Goal: Information Seeking & Learning: Learn about a topic

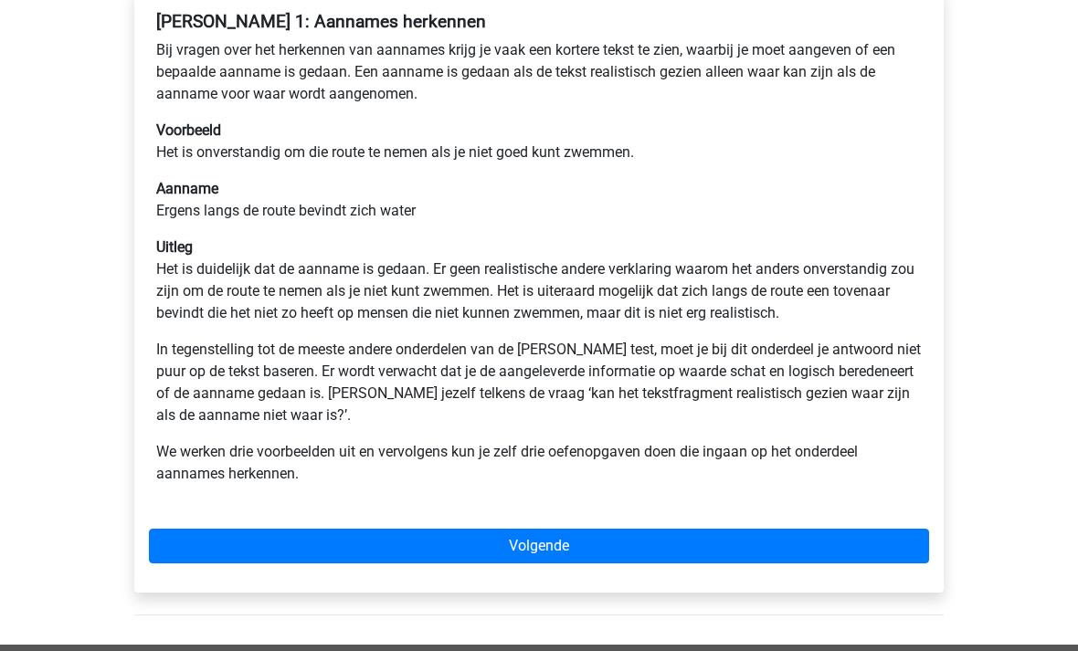
scroll to position [325, 0]
click at [722, 556] on link "Volgende" at bounding box center [539, 546] width 780 height 35
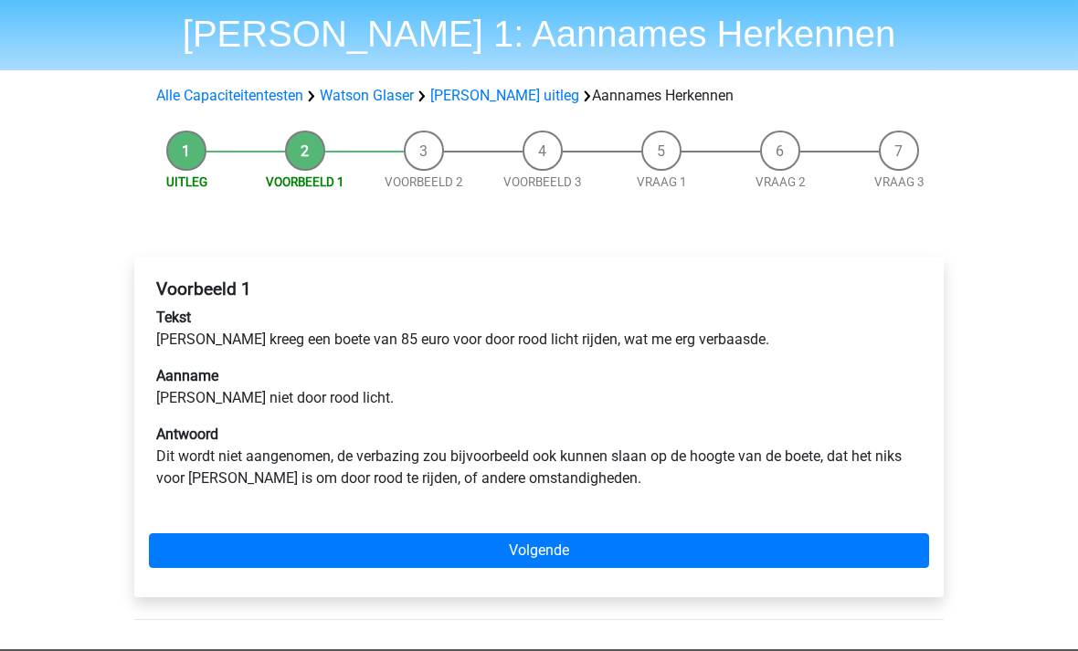
scroll to position [58, 0]
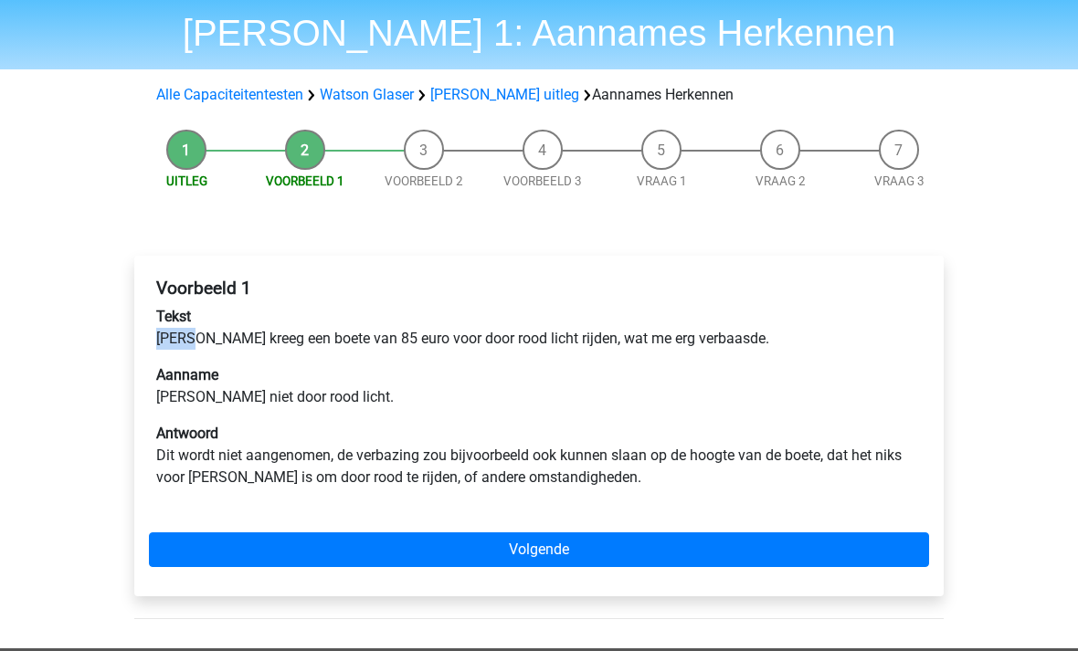
click at [735, 543] on link "Volgende" at bounding box center [539, 550] width 780 height 35
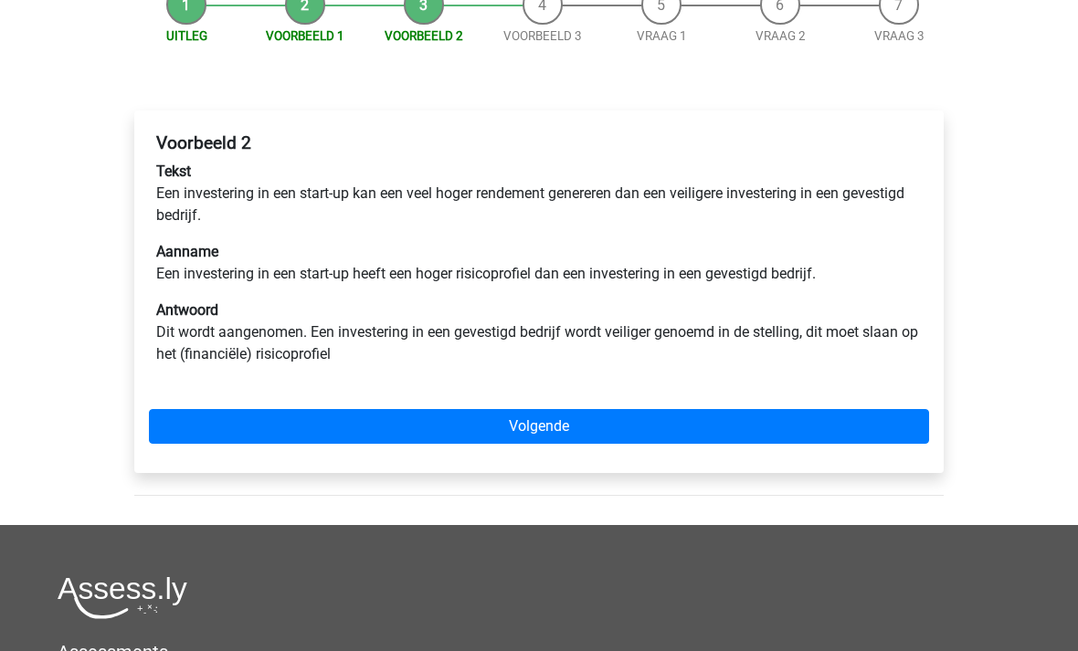
scroll to position [204, 0]
click at [774, 427] on link "Volgende" at bounding box center [539, 426] width 780 height 35
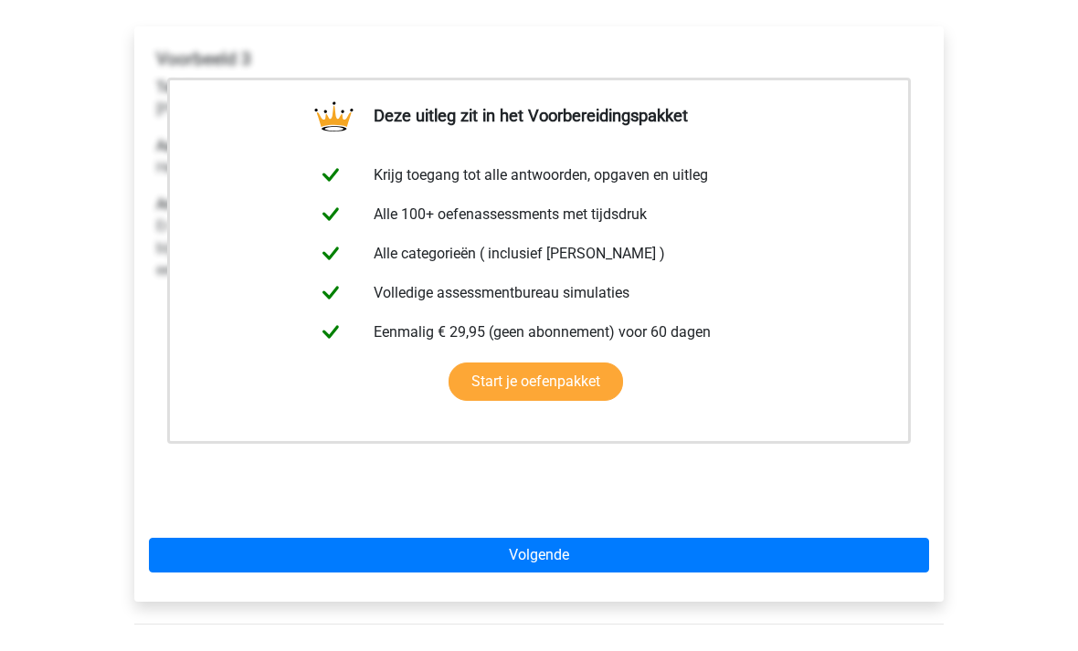
scroll to position [407, 0]
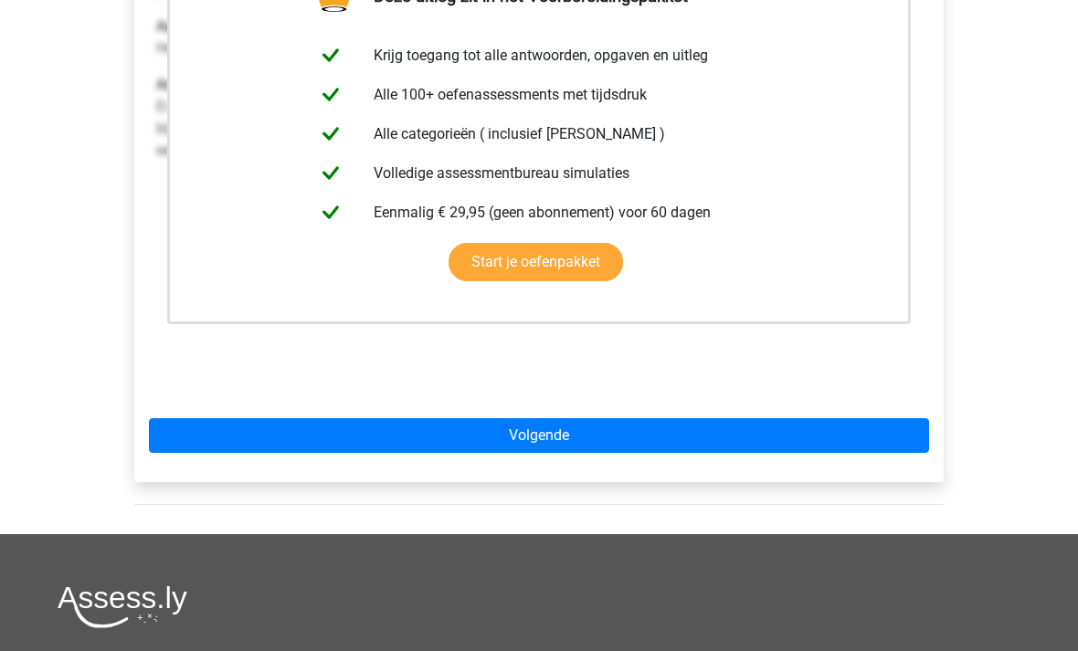
click at [756, 439] on link "Volgende" at bounding box center [539, 436] width 780 height 35
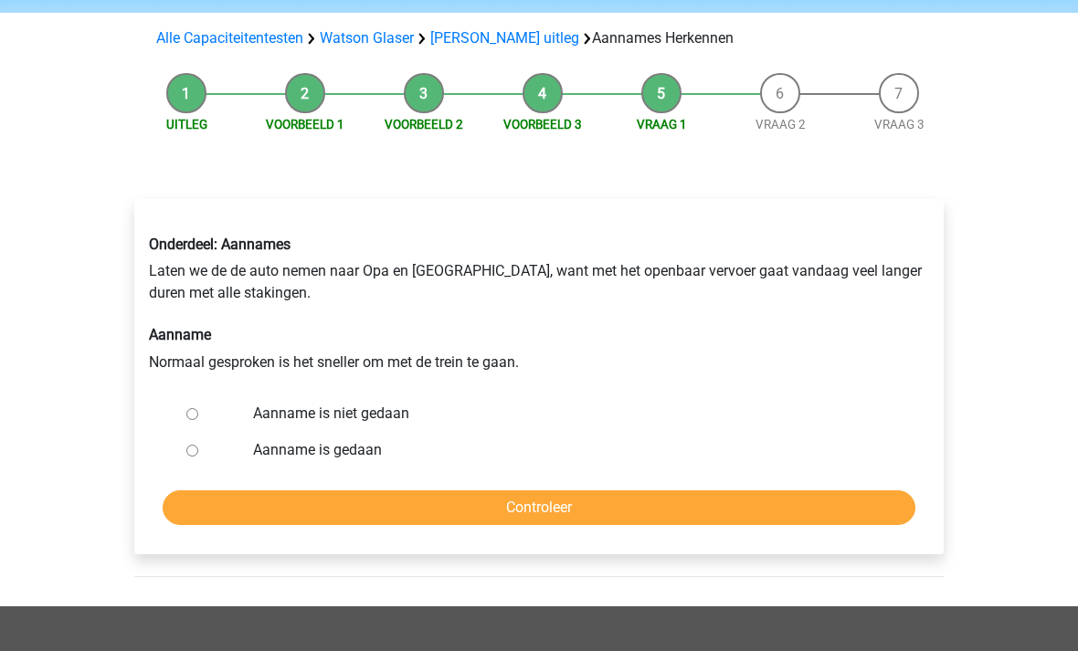
scroll to position [115, 0]
click at [189, 412] on input "Aanname is niet gedaan" at bounding box center [192, 414] width 12 height 12
radio input "true"
click at [845, 500] on input "Controleer" at bounding box center [539, 508] width 753 height 35
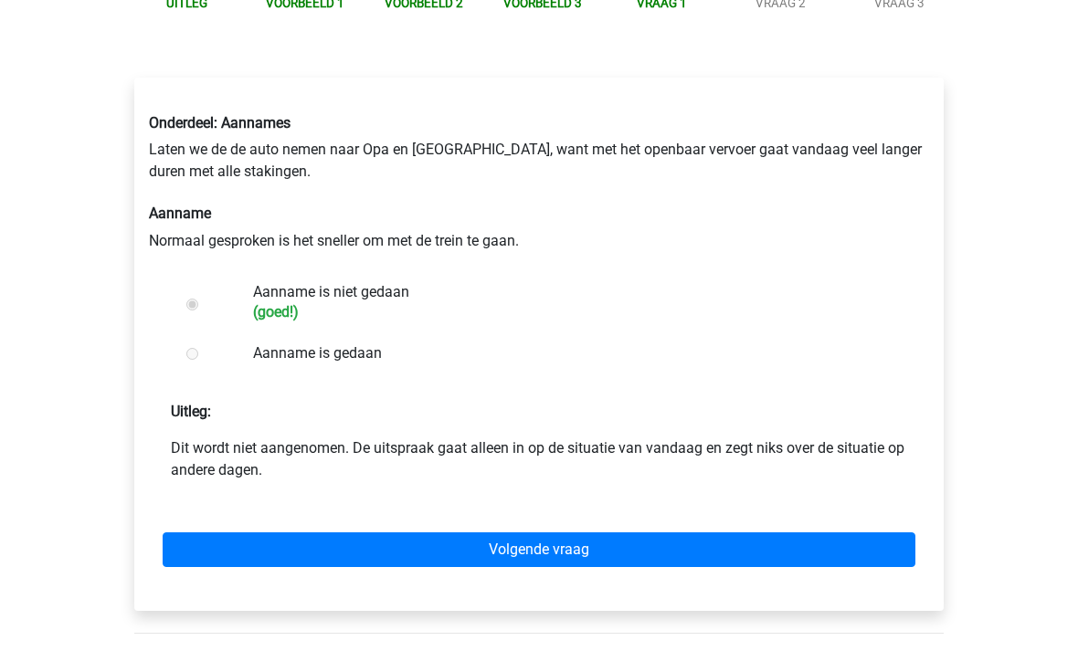
scroll to position [243, 0]
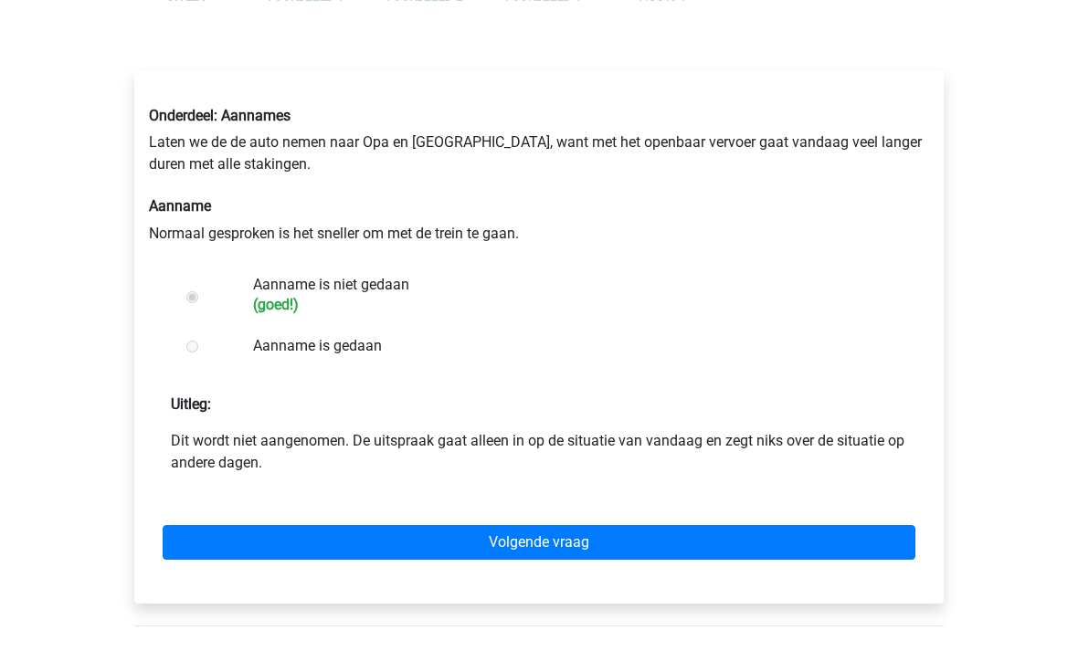
click at [831, 542] on link "Volgende vraag" at bounding box center [539, 543] width 753 height 35
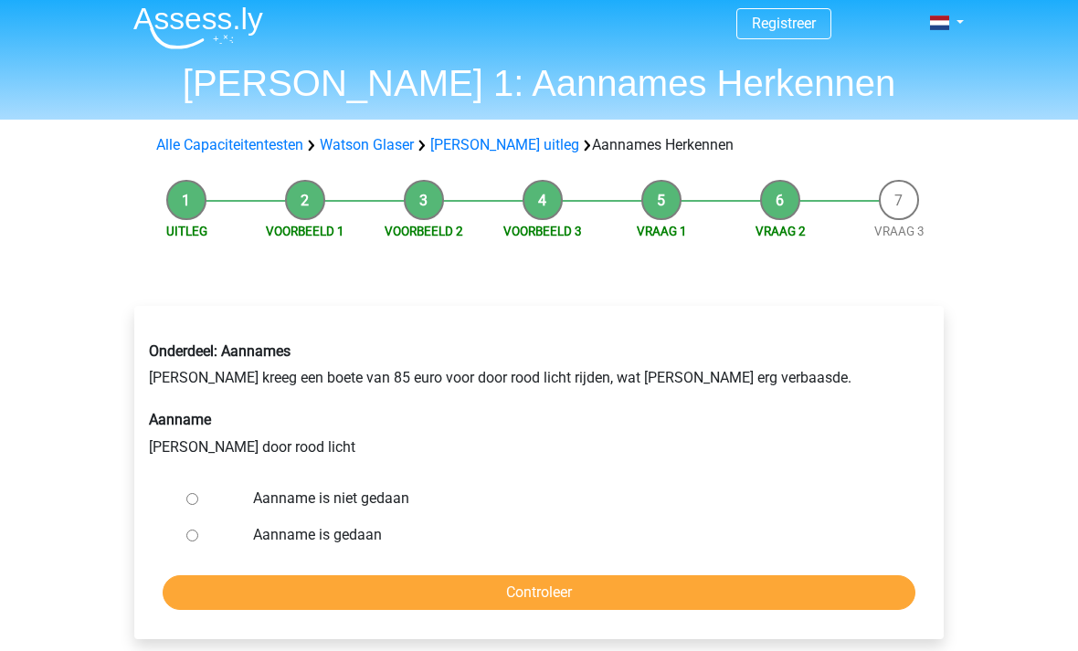
scroll to position [9, 0]
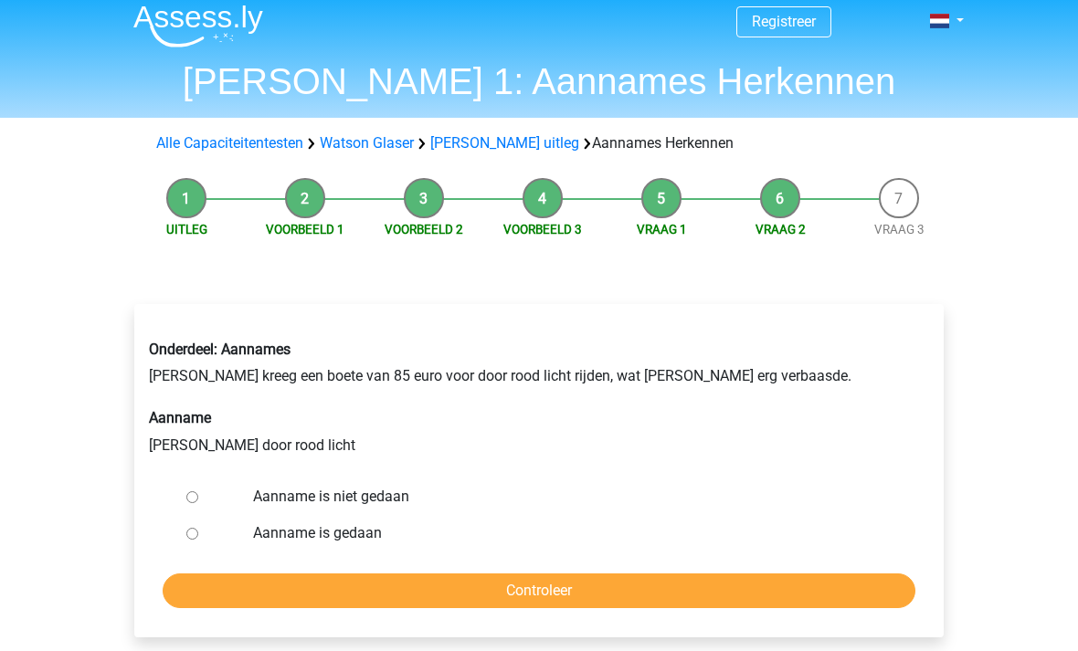
click at [207, 492] on div at bounding box center [209, 498] width 60 height 37
click at [193, 502] on input "Aanname is niet gedaan" at bounding box center [192, 498] width 12 height 12
radio input "true"
click at [374, 606] on input "Controleer" at bounding box center [539, 592] width 753 height 35
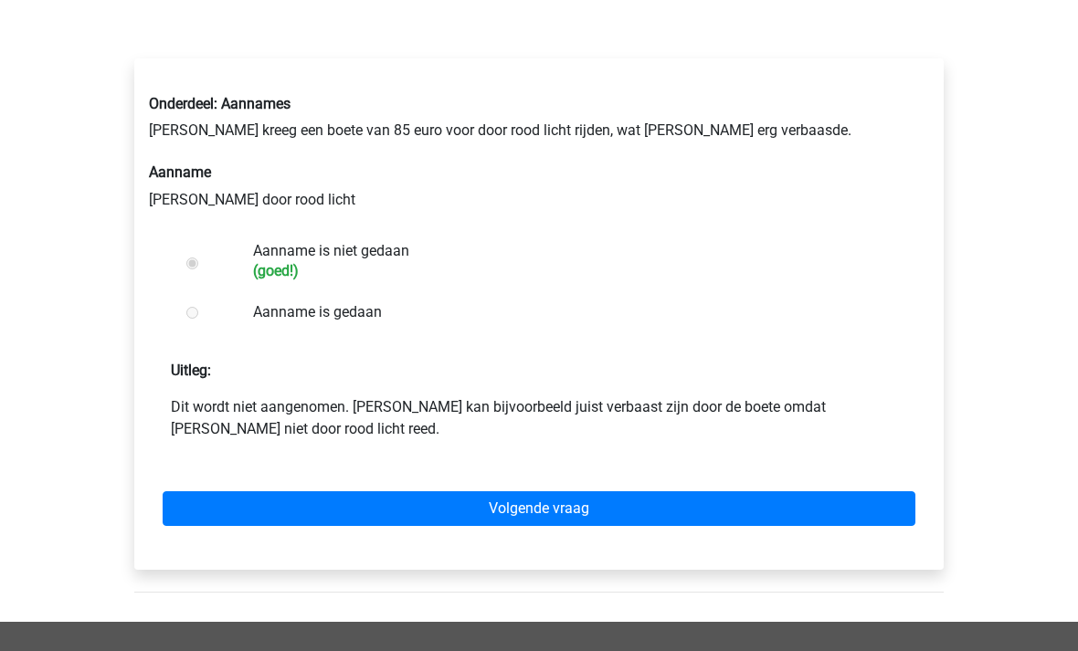
scroll to position [280, 0]
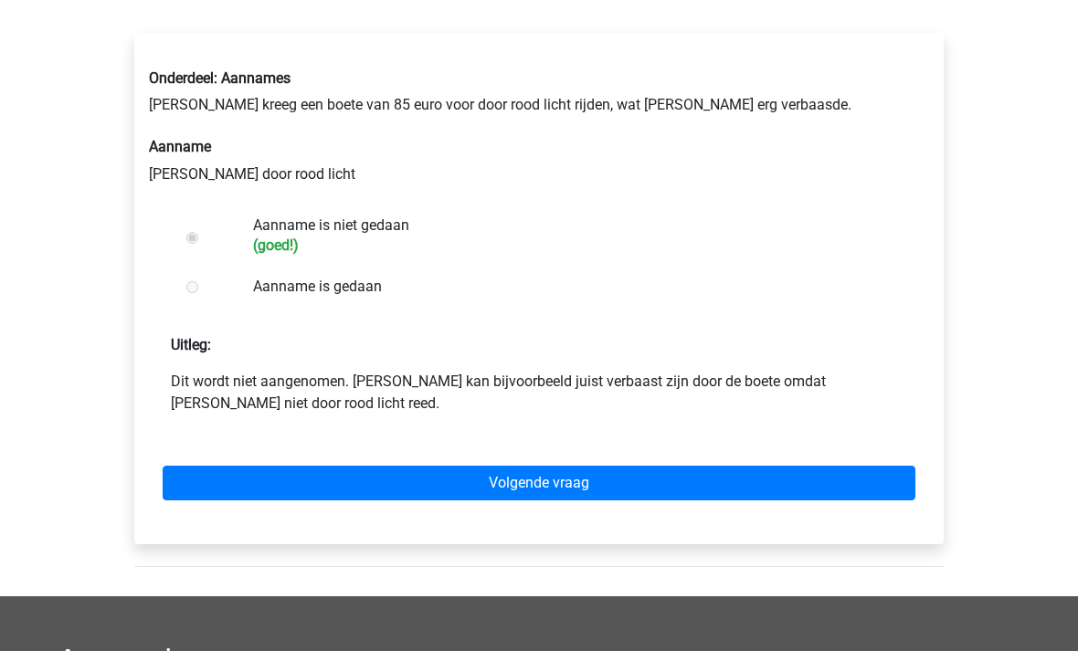
click at [828, 488] on link "Volgende vraag" at bounding box center [539, 484] width 753 height 35
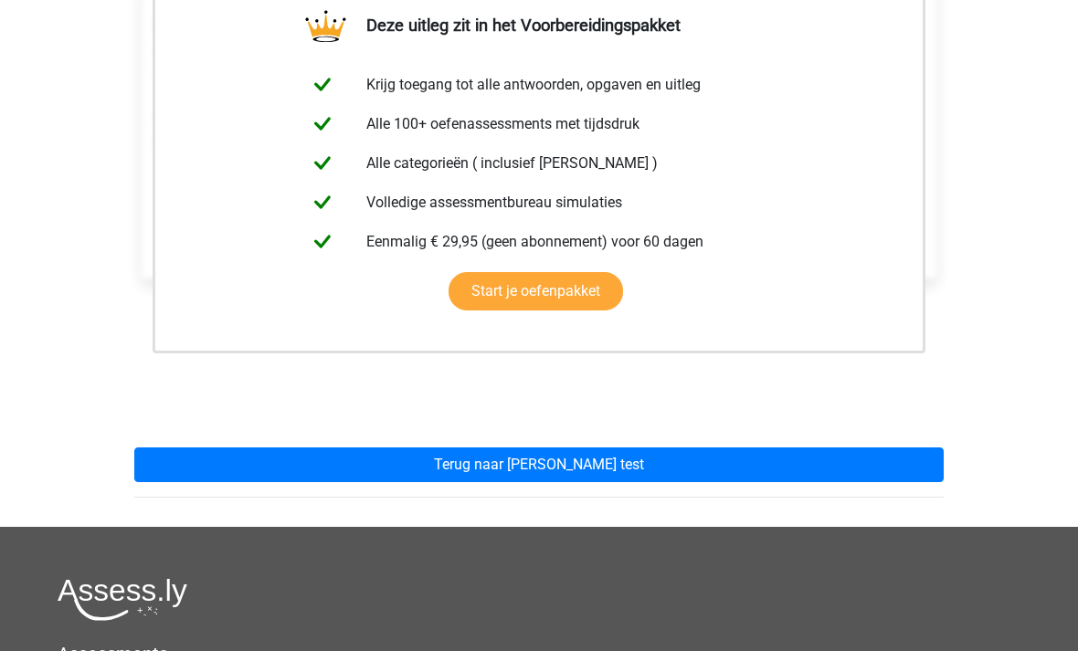
scroll to position [357, 0]
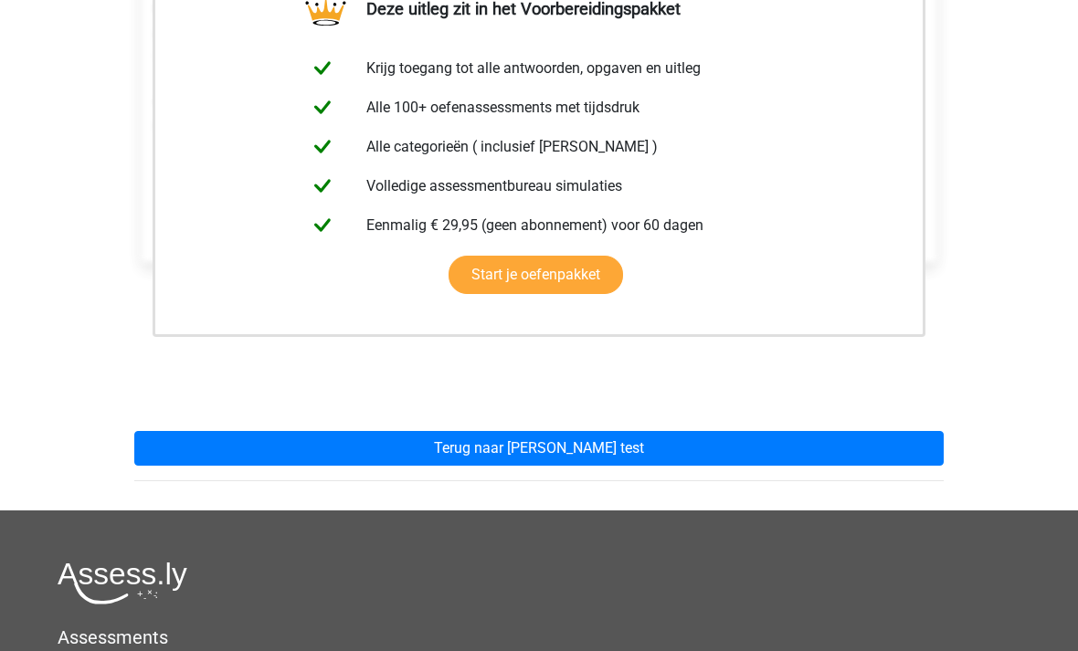
click at [788, 457] on link "Terug naar watson glaser test" at bounding box center [538, 449] width 809 height 35
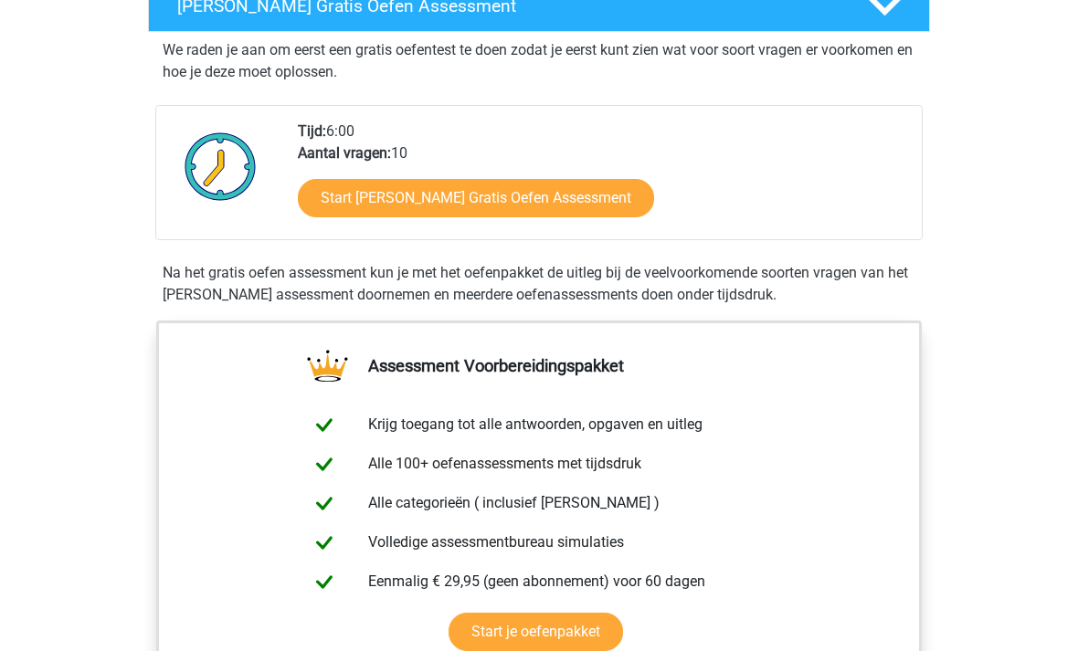
scroll to position [402, 0]
